Goal: Task Accomplishment & Management: Use online tool/utility

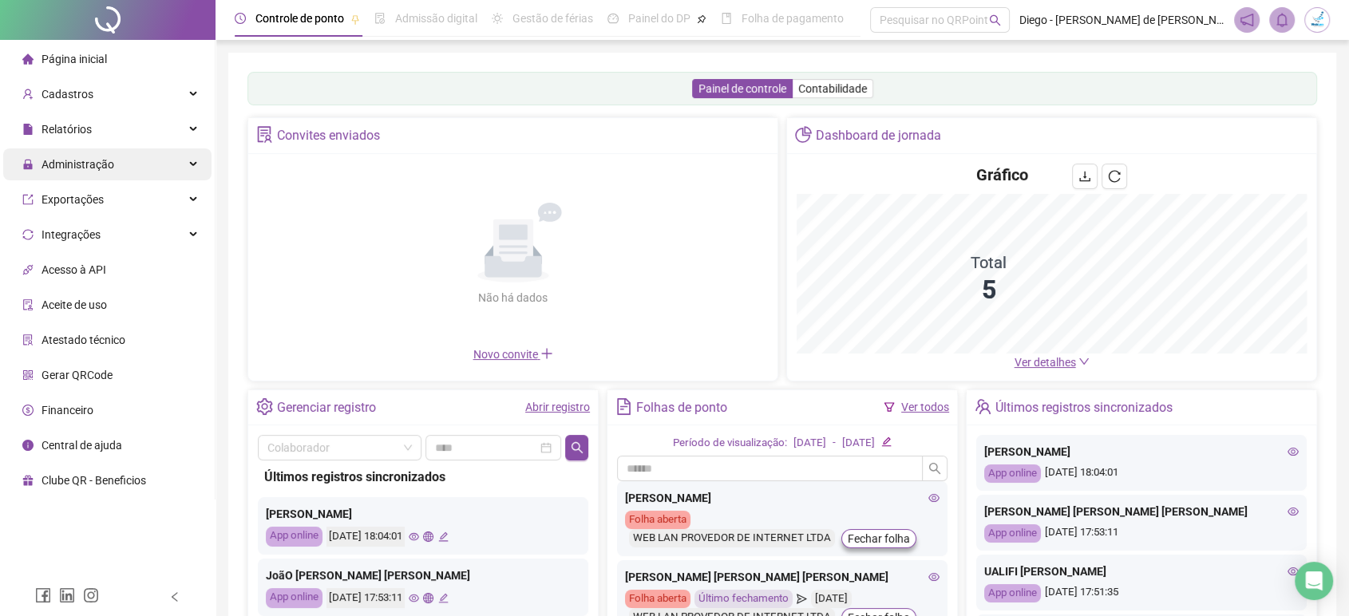
click at [100, 171] on span "Administração" at bounding box center [78, 164] width 73 height 13
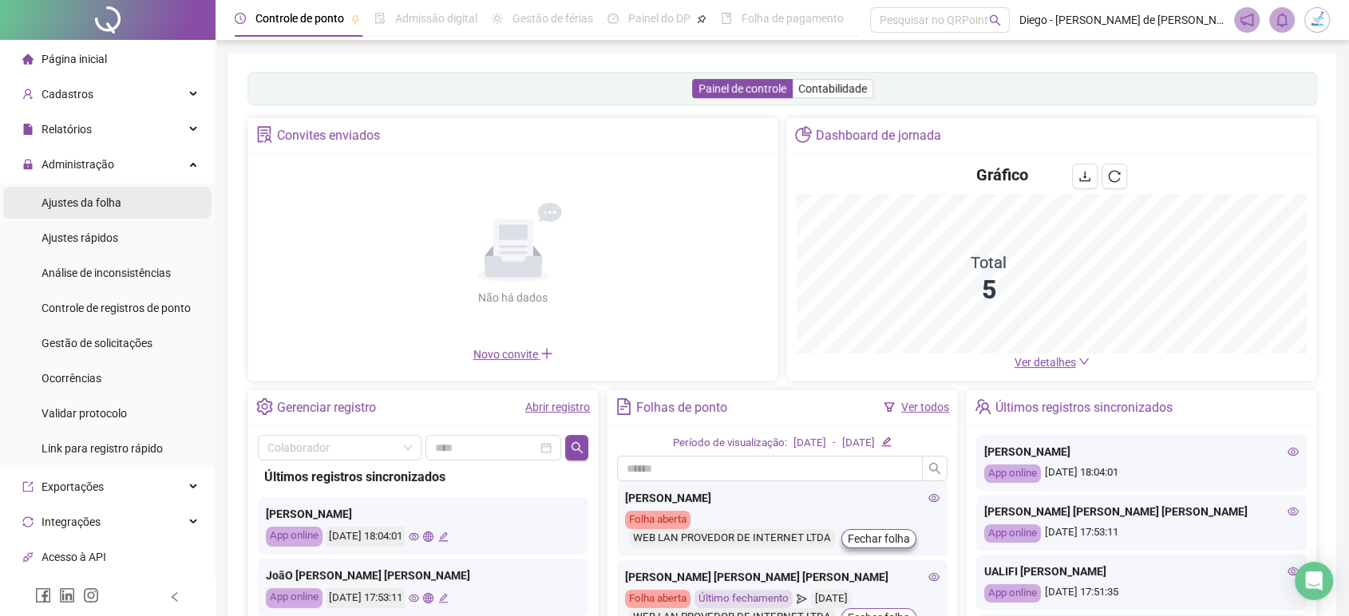
click at [114, 204] on span "Ajustes da folha" at bounding box center [82, 202] width 80 height 13
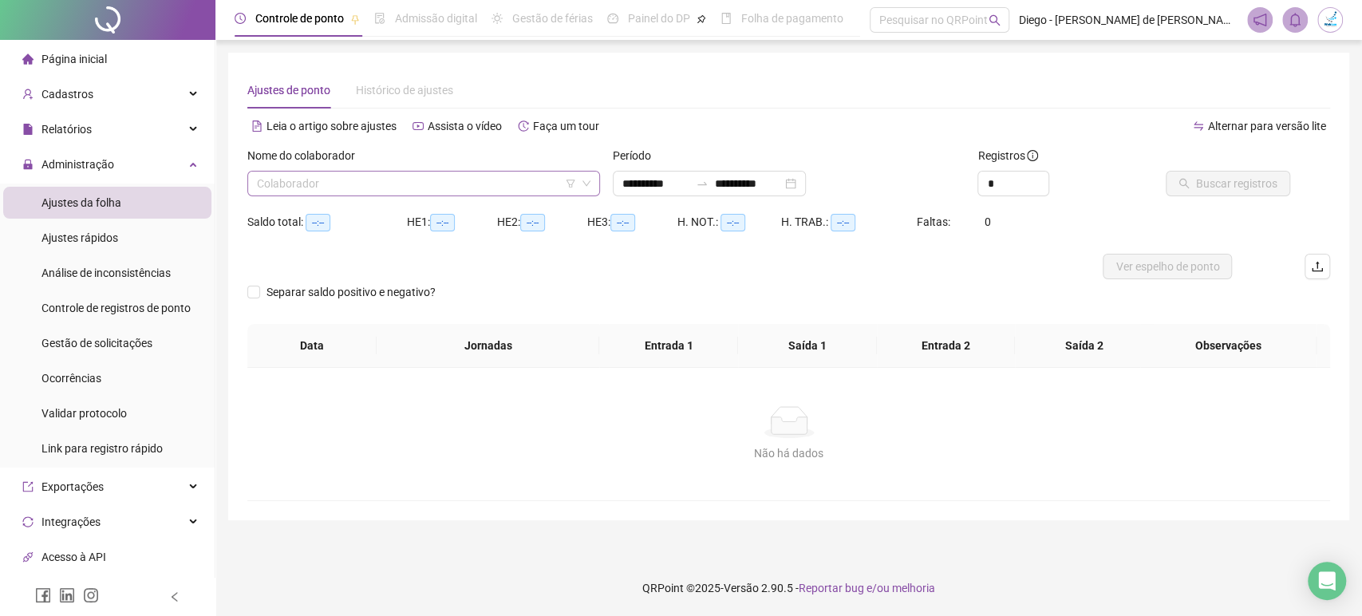
click at [419, 188] on input "search" at bounding box center [416, 184] width 319 height 24
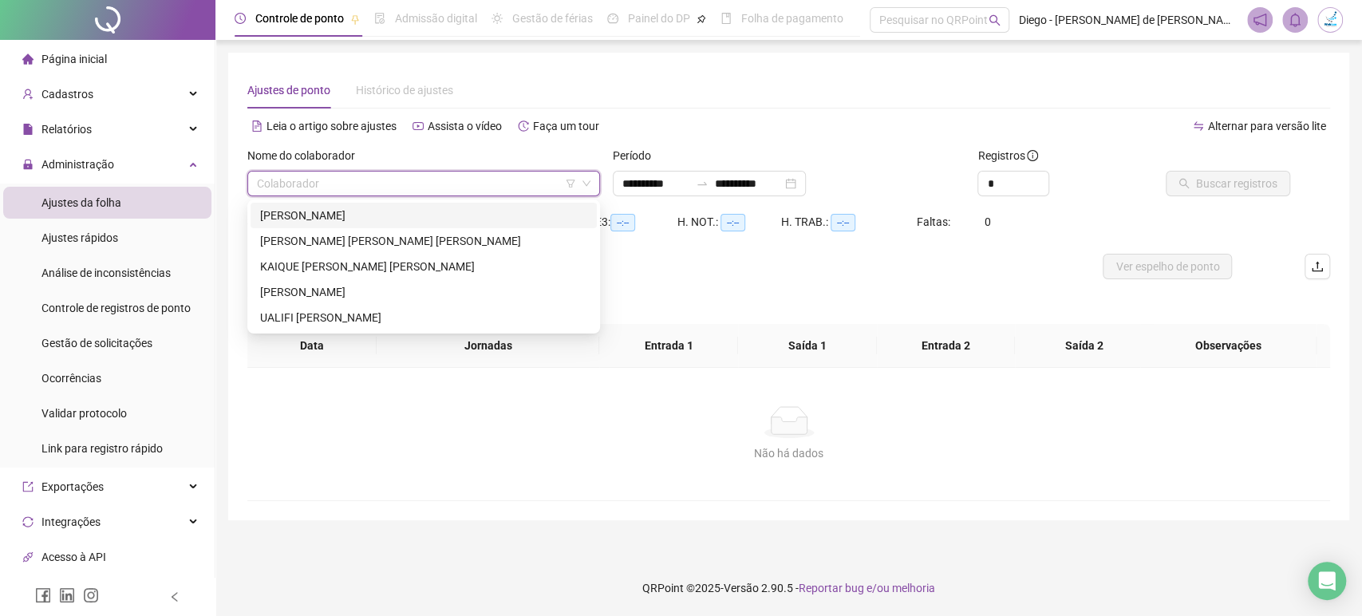
click at [411, 212] on div "[PERSON_NAME]" at bounding box center [423, 216] width 327 height 18
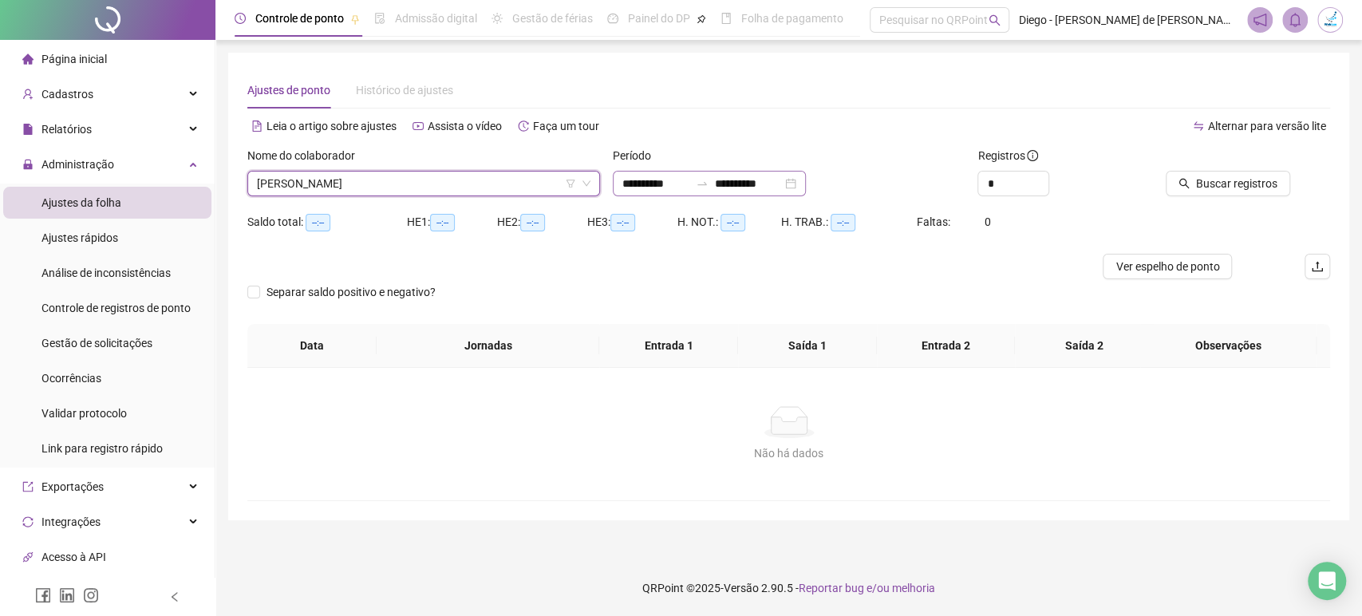
click at [806, 182] on div "**********" at bounding box center [709, 184] width 193 height 26
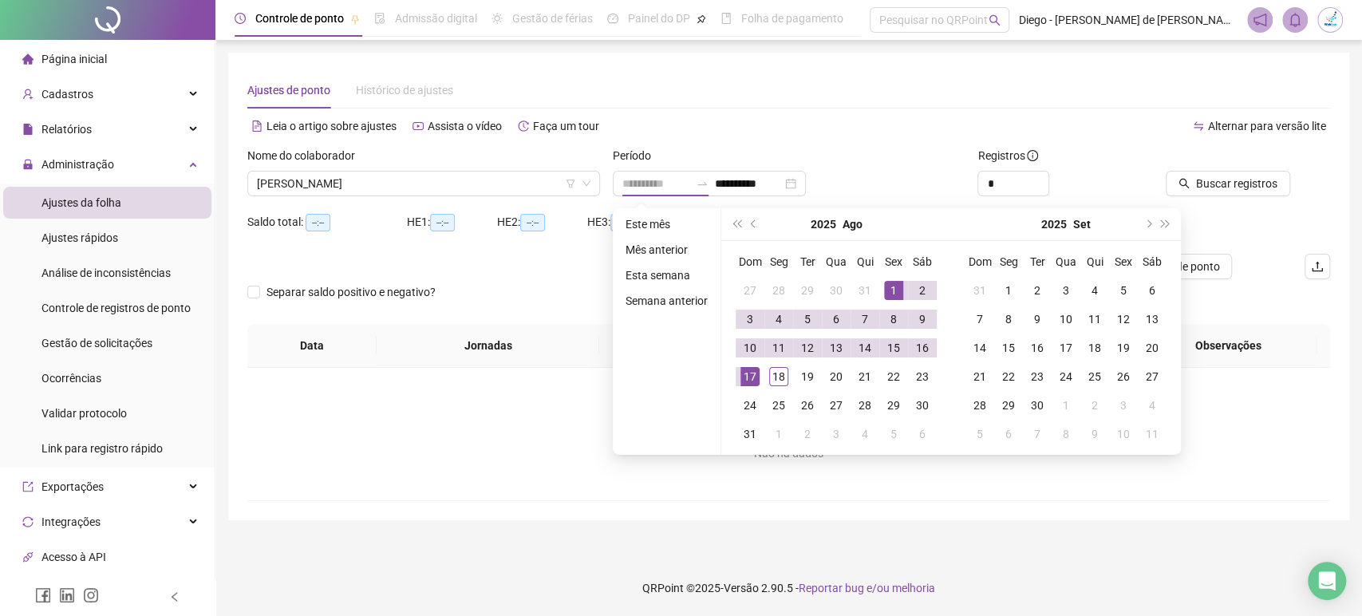
click at [894, 289] on div "1" at bounding box center [893, 290] width 19 height 19
type input "**********"
click at [780, 375] on div "18" at bounding box center [778, 376] width 19 height 19
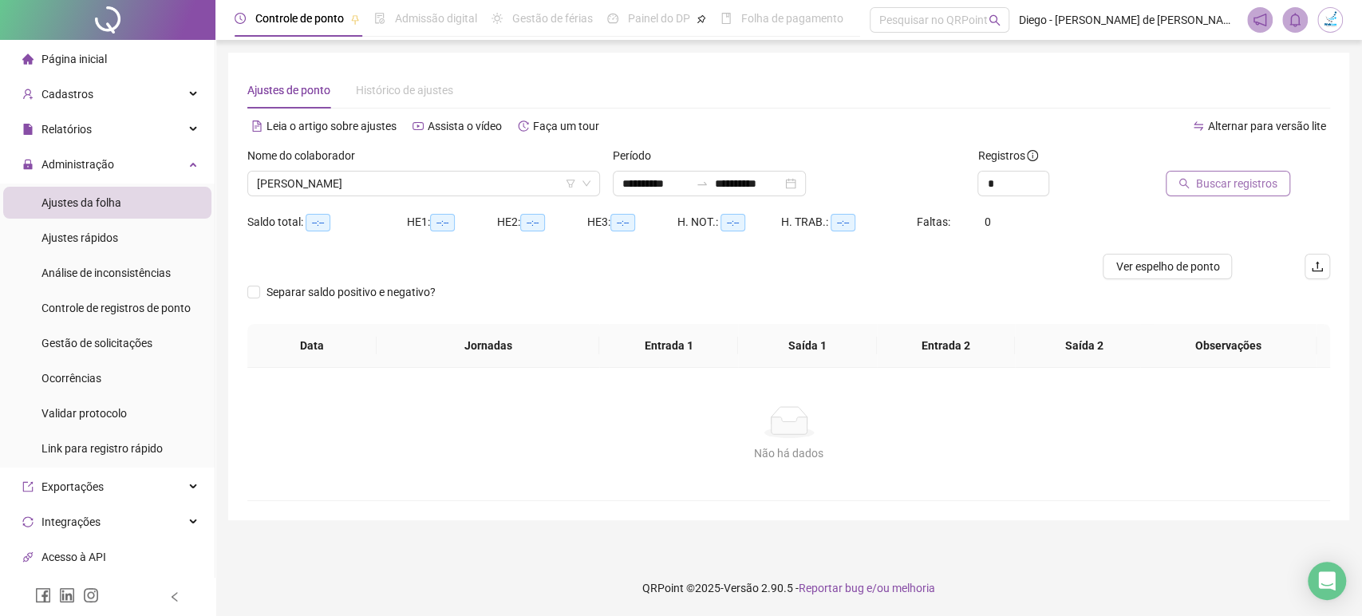
click at [1218, 188] on span "Buscar registros" at bounding box center [1236, 184] width 81 height 18
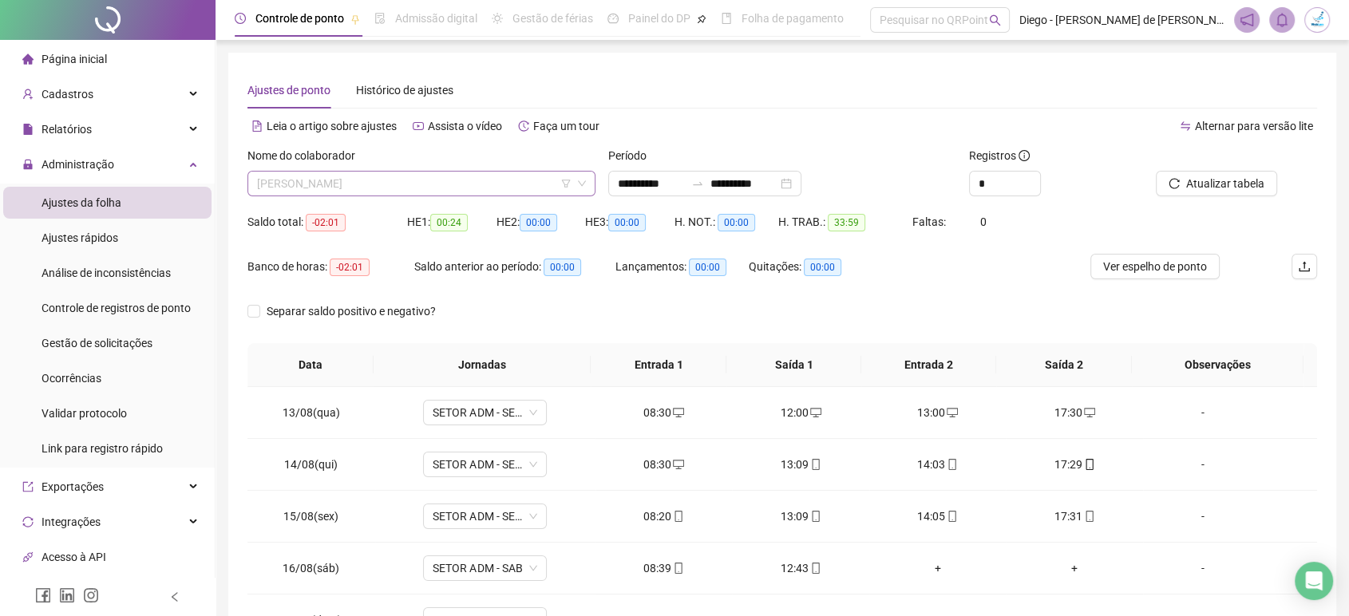
click at [438, 188] on span "[PERSON_NAME]" at bounding box center [421, 184] width 329 height 24
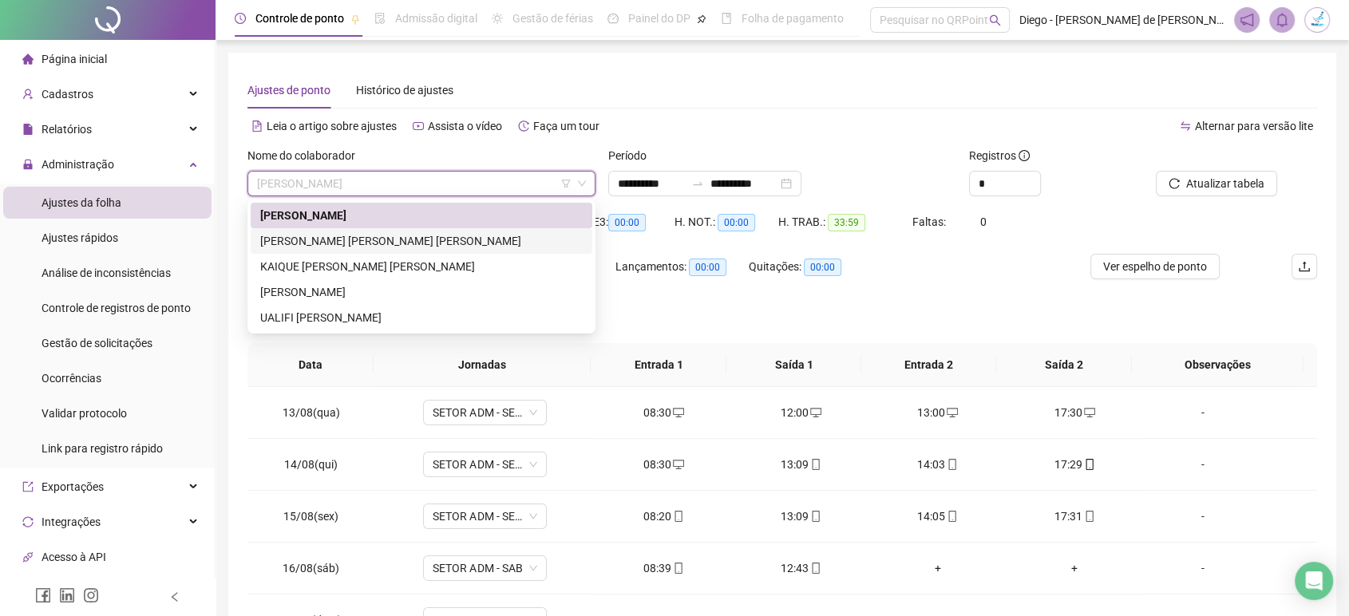
click at [409, 237] on div "[PERSON_NAME] [PERSON_NAME] [PERSON_NAME]" at bounding box center [421, 241] width 322 height 18
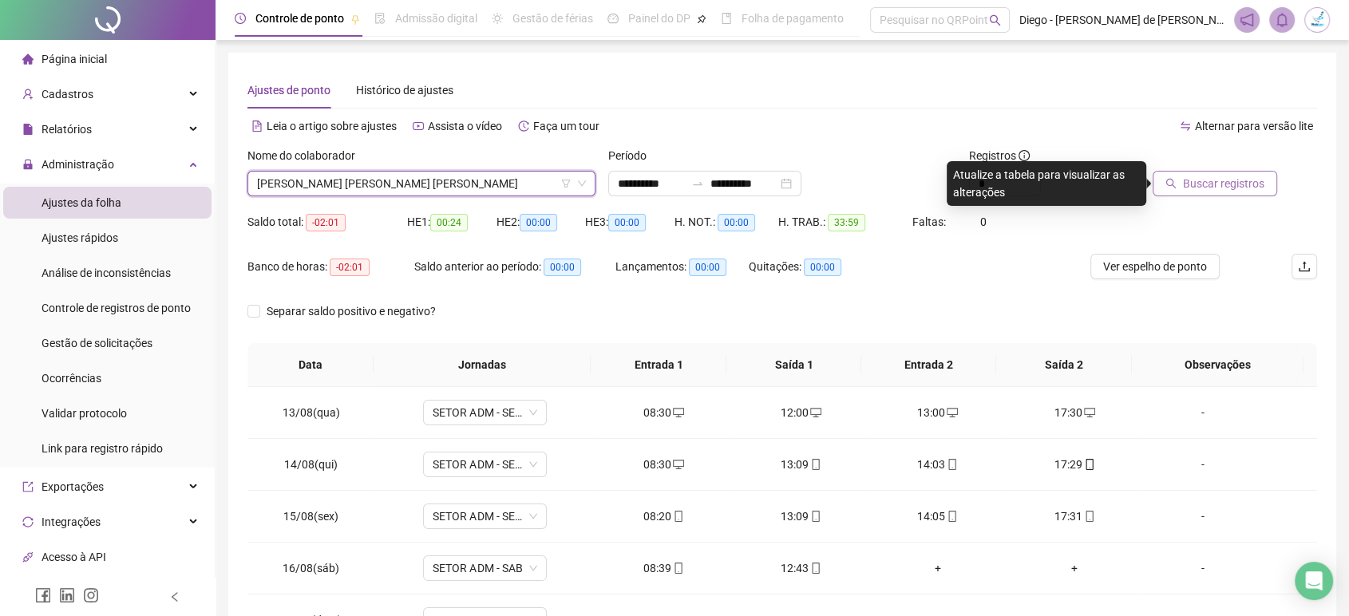
click at [1188, 173] on button "Buscar registros" at bounding box center [1215, 184] width 125 height 26
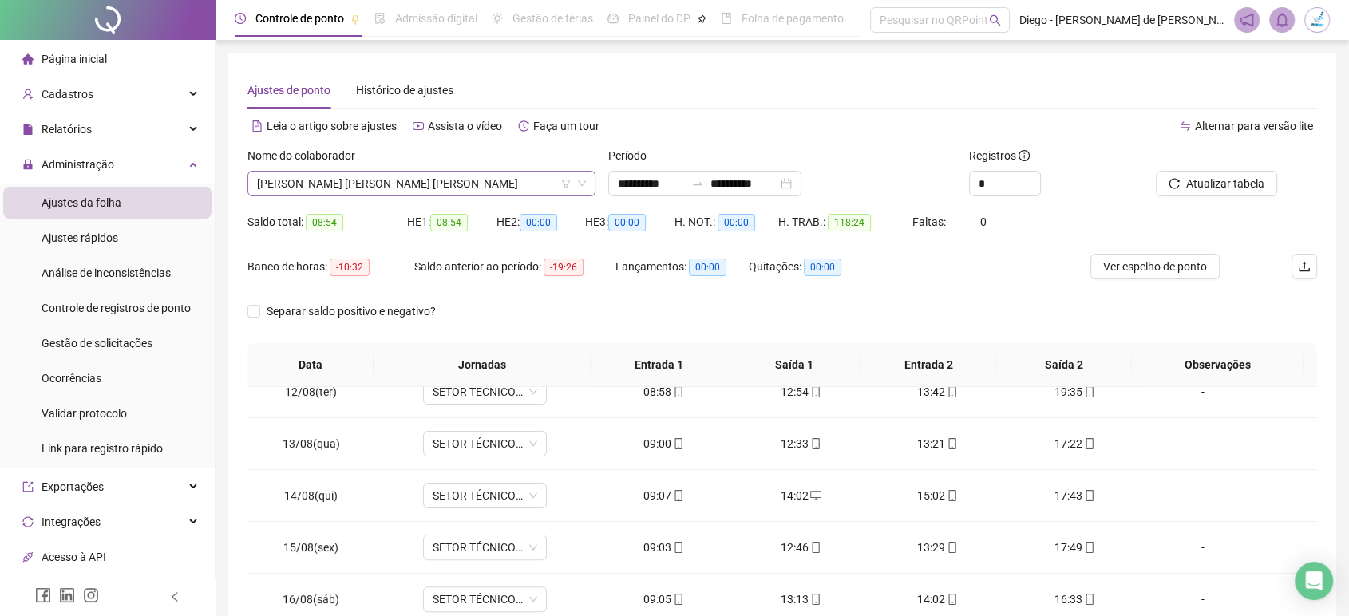
click at [381, 186] on span "[PERSON_NAME] [PERSON_NAME] [PERSON_NAME]" at bounding box center [421, 184] width 329 height 24
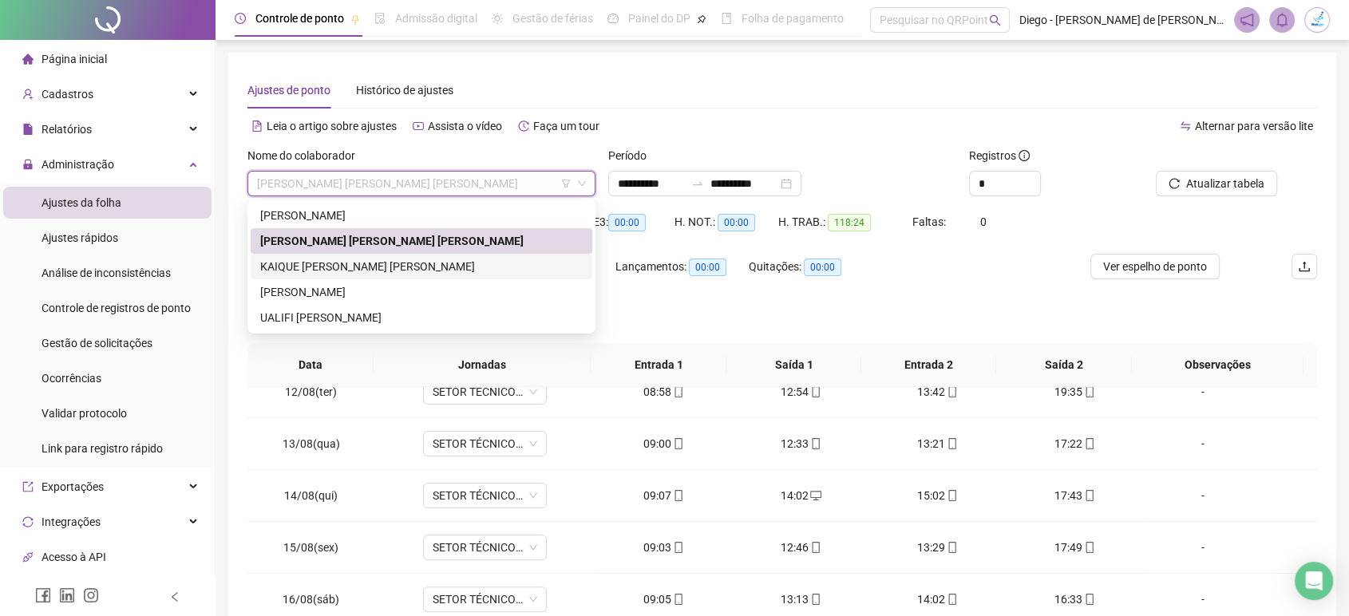
click at [379, 269] on div "KAIQUE [PERSON_NAME] [PERSON_NAME]" at bounding box center [421, 267] width 322 height 18
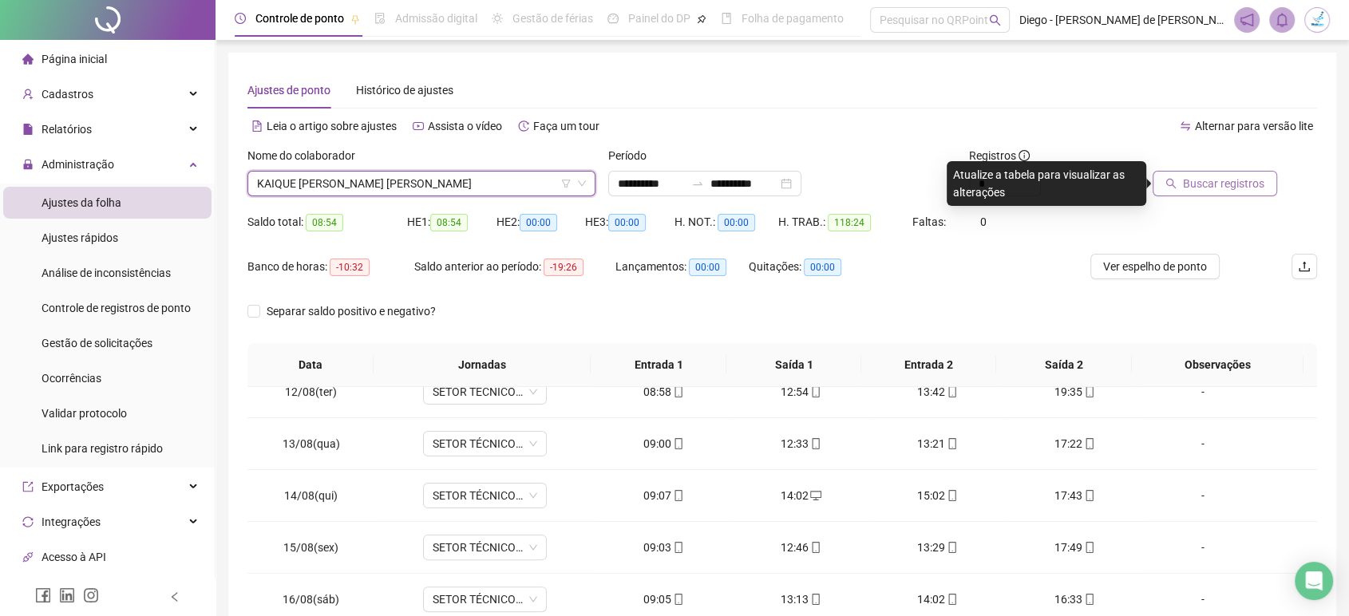
click at [1212, 179] on span "Buscar registros" at bounding box center [1223, 184] width 81 height 18
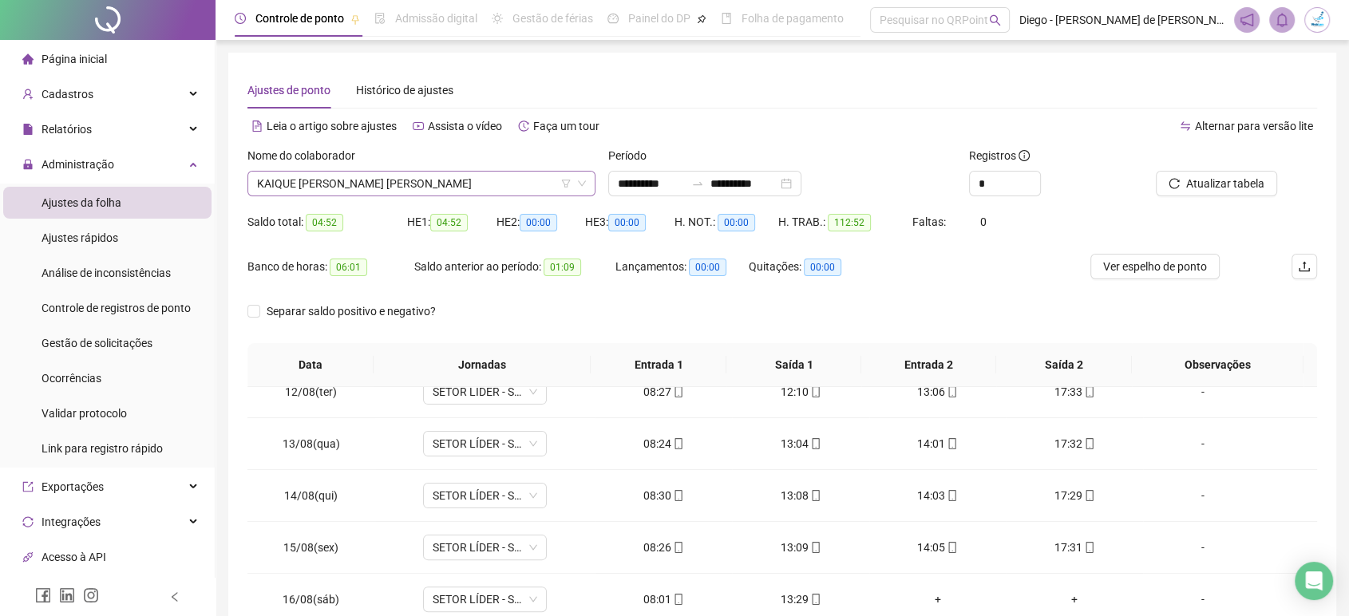
click at [402, 194] on span "KAIQUE [PERSON_NAME] [PERSON_NAME]" at bounding box center [421, 184] width 329 height 24
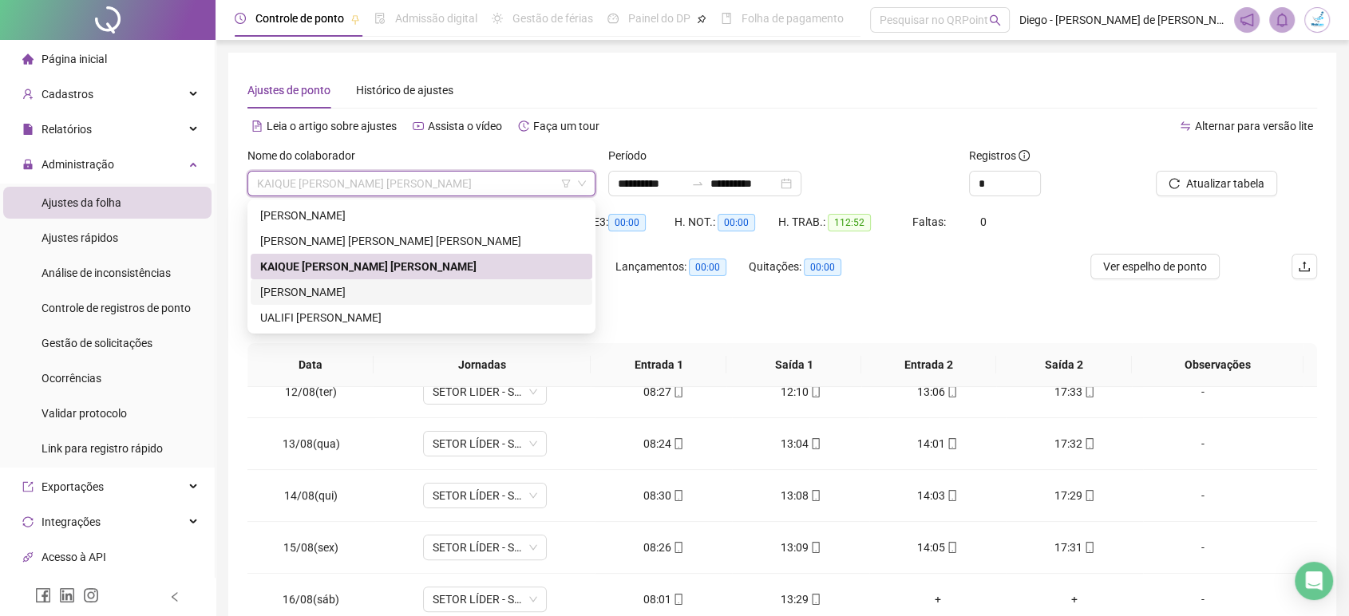
click at [392, 294] on div "[PERSON_NAME]" at bounding box center [421, 292] width 322 height 18
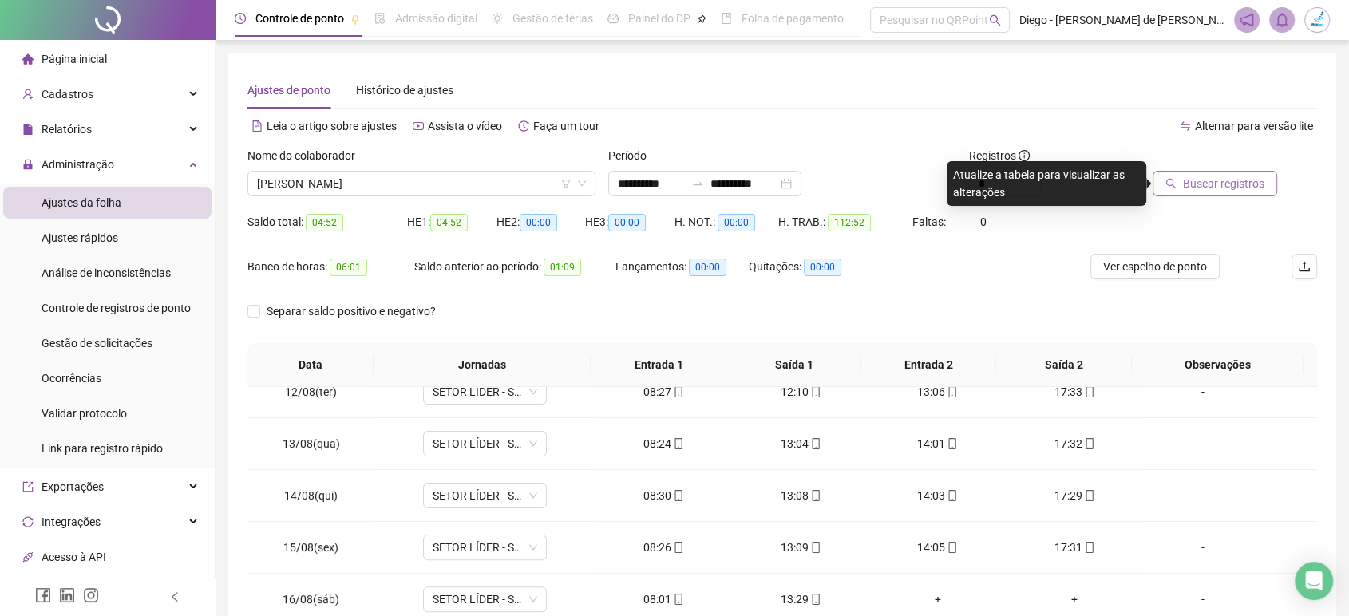
click at [1235, 184] on span "Buscar registros" at bounding box center [1223, 184] width 81 height 18
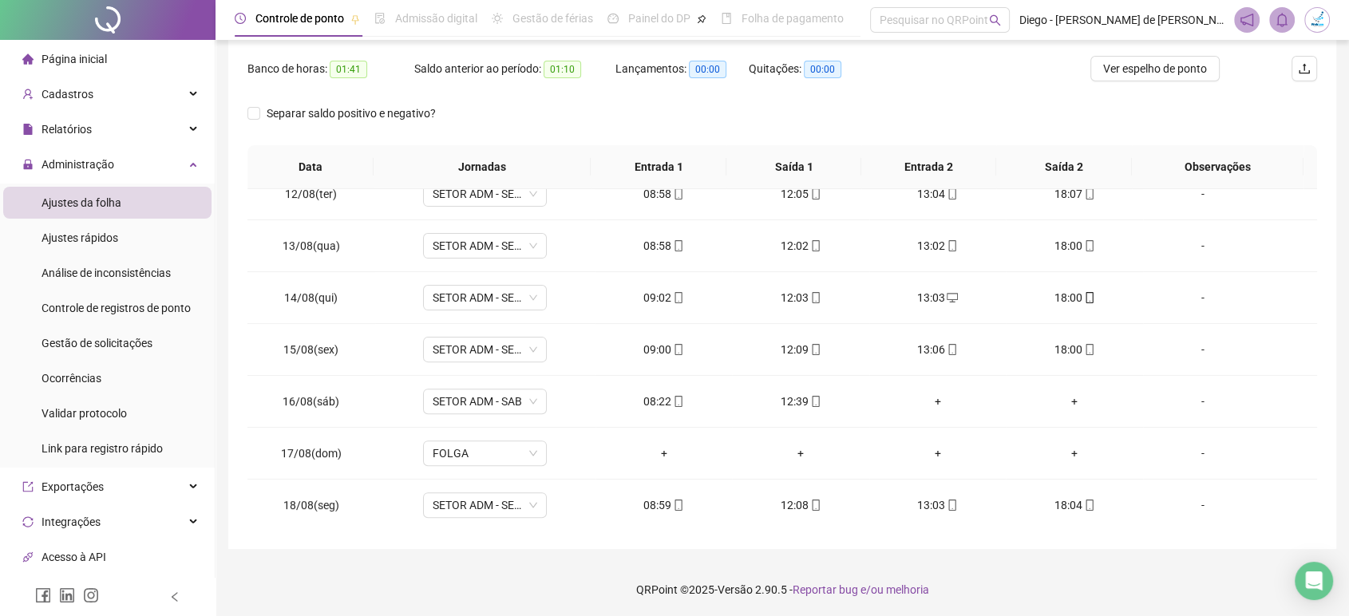
scroll to position [199, 0]
